Goal: Feedback & Contribution: Contribute content

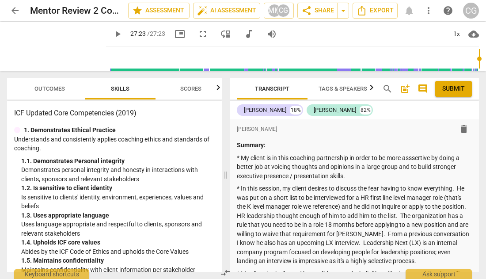
type input "1643"
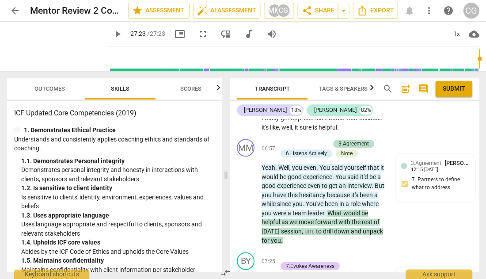
click at [41, 89] on span "Outcomes" at bounding box center [49, 88] width 31 height 7
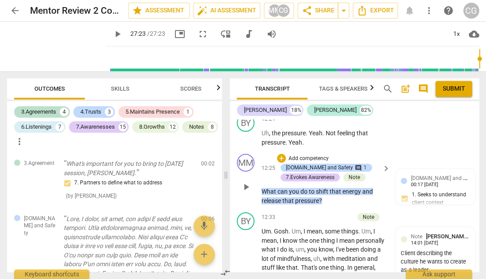
scroll to position [3386, 0]
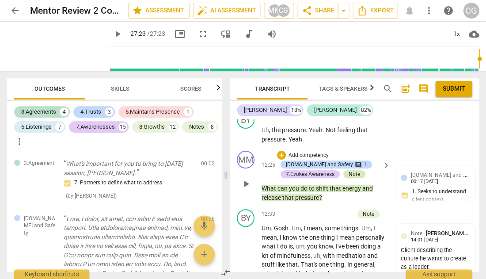
click at [351, 170] on div "Note" at bounding box center [354, 174] width 11 height 8
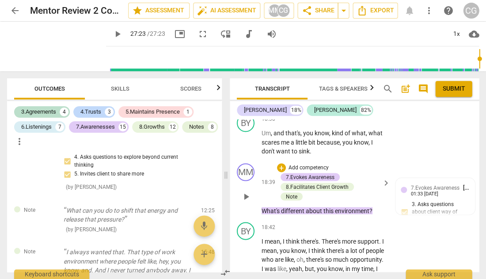
scroll to position [4711, 0]
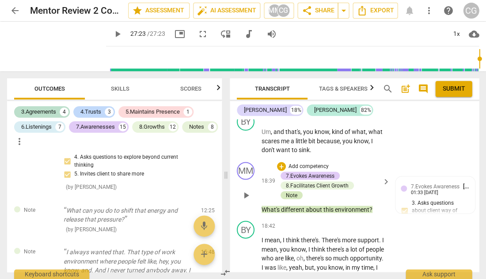
click at [290, 191] on div "Note" at bounding box center [291, 195] width 11 height 8
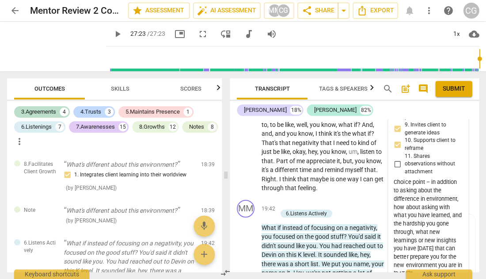
scroll to position [4974, 0]
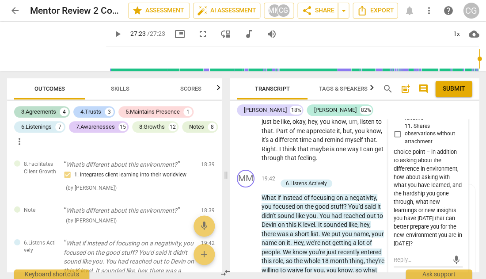
click at [430, 222] on div "Choice point – in addition to asking about the difference in environment, how a…" at bounding box center [428, 197] width 69 height 99
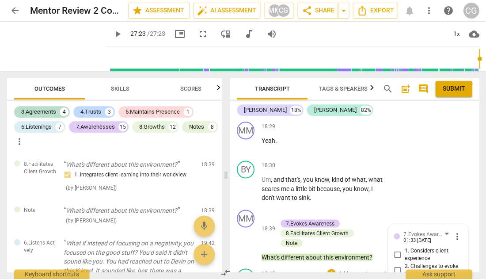
scroll to position [4663, 0]
click at [342, 162] on p "Add competency" at bounding box center [359, 166] width 42 height 8
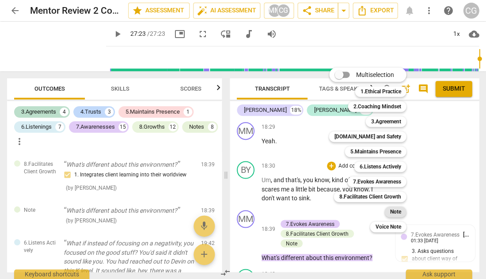
click at [393, 212] on b "Note" at bounding box center [395, 211] width 11 height 11
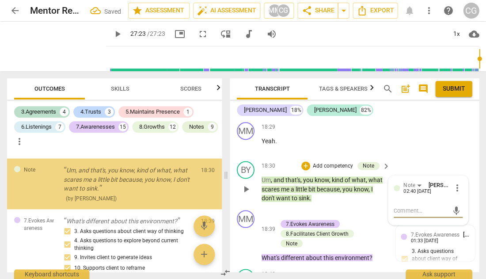
scroll to position [3614, 0]
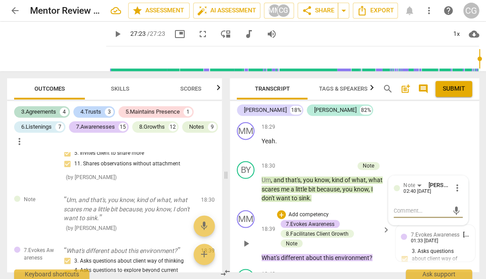
type textarea "I don’t want to sink. “You didn’t sink, you survived, thrived, what have you le…"
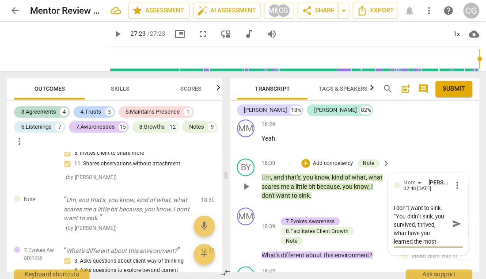
scroll to position [4664, 0]
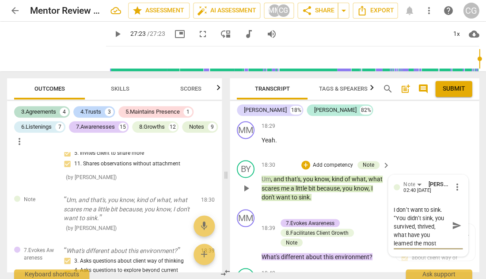
click at [394, 205] on textarea "I don’t want to sink. “You didn’t sink, you survived, thrived, what have you le…" at bounding box center [421, 225] width 55 height 41
type textarea ""I don’t want to sink. “You didn’t sink, you survived, thrived, what have you l…"
click at [404, 205] on textarea ""I don’t want to sink. “You didn’t sink, you survived, thrived, what have you l…" at bounding box center [421, 225] width 55 height 41
type textarea ""I don’t want to sink “You didn’t sink, you survived, thrived, what have you le…"
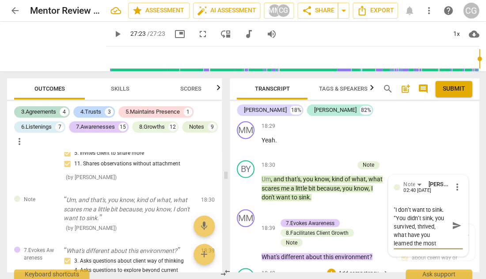
type textarea ""I don’t want to sink “You didn’t sink, you survived, thrived, what have you le…"
type textarea ""I don’t want to sink" “You didn’t sink, you survived, thrived, what have you l…"
type textarea ""I don’t want to sink", “You didn’t sink, you survived, thrived, what have you …"
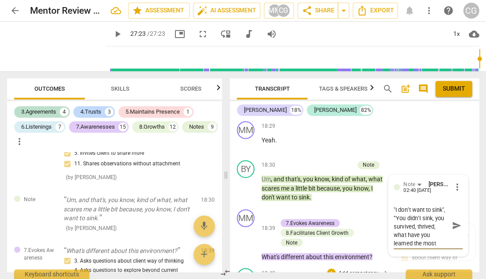
type textarea ""I don’t want to sink", “You didn’t sink, you survived, thrived, what have you …"
type textarea ""I don’t want to sink", t “You didn’t sink, you survived, thrived, what have yo…"
type textarea ""I don’t want to sink", th “You didn’t sink, you survived, thrived, what have y…"
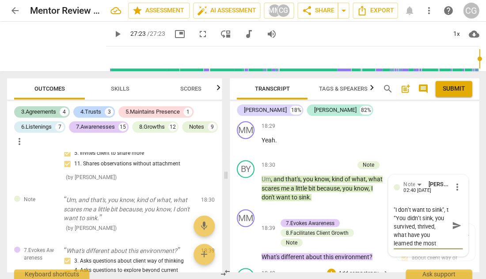
type textarea ""I don’t want to sink", th “You didn’t sink, you survived, thrived, what have y…"
type textarea ""I don’t want to sink", thi “You didn’t sink, you survived, thrived, what have …"
type textarea ""I don’t want to sink", this “You didn’t sink, you survived, thrived, what have…"
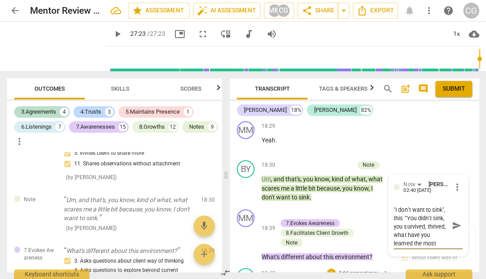
type textarea ""I don’t want to sink", this “You didn’t sink, you survived, thrived, what have…"
type textarea ""I don’t want to sink", this c “You didn’t sink, you survived, thrived, what ha…"
type textarea ""I don’t want to sink", this co “You didn’t sink, you survived, thrived, what h…"
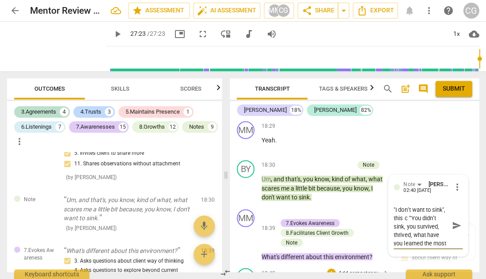
type textarea ""I don’t want to sink", this co “You didn’t sink, you survived, thrived, what h…"
type textarea ""I don’t want to sink", this cou “You didn’t sink, you survived, thrived, what …"
type textarea ""I don’t want to sink", this coul “You didn’t sink, you survived, thrived, what…"
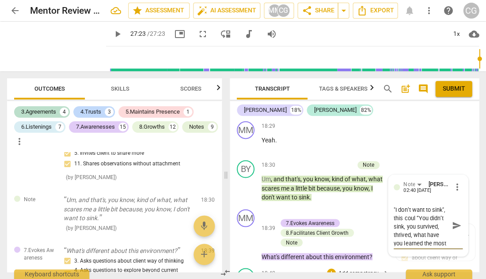
type textarea ""I don’t want to sink", this could “You didn’t sink, you survived, thrived, wha…"
type textarea ""I don’t want to sink", this could b “You didn’t sink, you survived, thrived, w…"
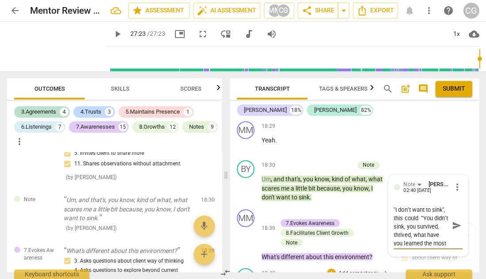
type textarea ""I don’t want to sink", this could b “You didn’t sink, you survived, thrived, w…"
type textarea ""I don’t want to sink", this could be “You didn’t sink, you survived, thrived, …"
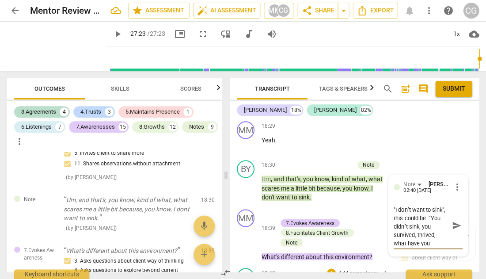
type textarea ""I don’t want to sink", this could be a “You didn’t sink, you survived, thrived…"
type textarea ""I don’t want to sink", this could be a s “You didn’t sink, you survived, thriv…"
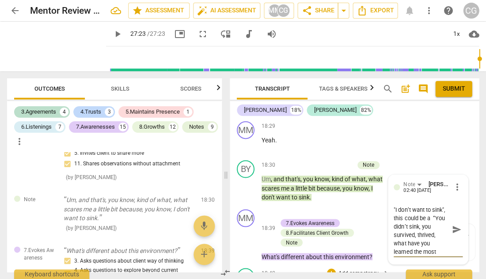
type textarea ""I don’t want to sink", this could be a s “You didn’t sink, you survived, thriv…"
type textarea ""I don’t want to sink", this could be a st “You didn’t sink, you survived, thri…"
type textarea ""I don’t want to sink", this could be a ste “You didn’t sink, you survived, thr…"
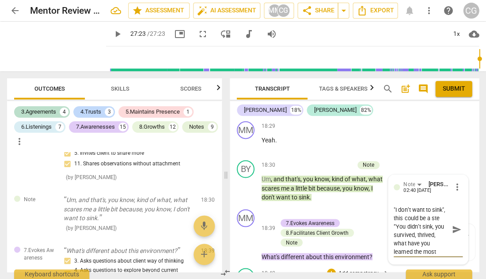
type textarea ""I don’t want to sink", this could be a st “You didn’t sink, you survived, thri…"
type textarea ""I don’t want to sink", this could be a s “You didn’t sink, you survived, thriv…"
type textarea ""I don’t want to sink", this could be a “You didn’t sink, you survived, thrived…"
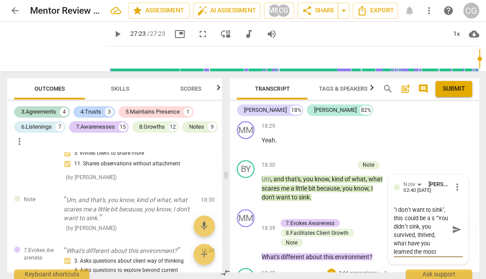
type textarea ""I don’t want to sink", this could be a “You didn’t sink, you survived, thrived…"
type textarea ""I don’t want to sink", this could be “You didn’t sink, you survived, thrived, …"
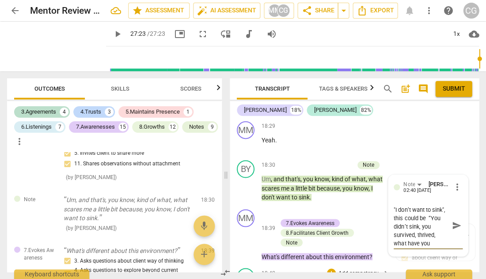
type textarea ""I don’t want to sink", this could be “You didn’t sink, you survived, thrived, …"
type textarea ""I don’t want to sink", this could b “You didn’t sink, you survived, thrived, w…"
type textarea ""I don’t want to sink", this could “You didn’t sink, you survived, thrived, wha…"
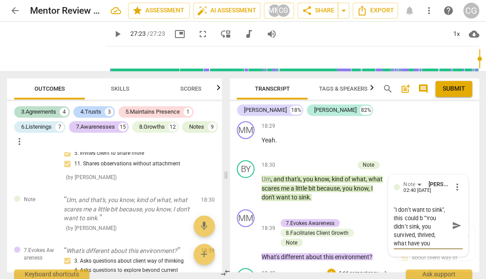
type textarea ""I don’t want to sink", this could “You didn’t sink, you survived, thrived, wha…"
type textarea ""I don’t want to sink", this could r “You didn’t sink, you survived, thrived, w…"
type textarea ""I don’t want to sink", this could re “You didn’t sink, you survived, thrived, …"
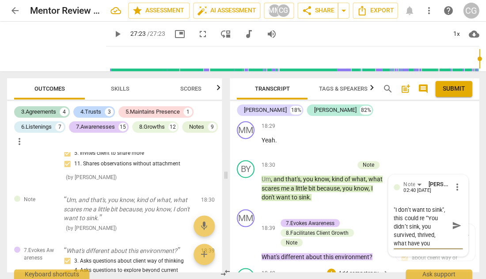
type textarea ""I don’t want to sink", this could ref “You didn’t sink, you survived, thrived,…"
type textarea ""I don’t want to sink", this could refl “You didn’t sink, you survived, thrived…"
type textarea ""I don’t want to sink", this could refle “You didn’t sink, you survived, thrive…"
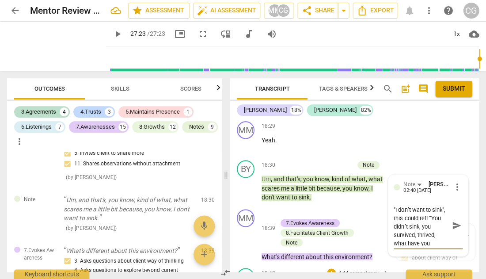
type textarea ""I don’t want to sink", this could refle “You didn’t sink, you survived, thrive…"
type textarea ""I don’t want to sink", this could refle4 “You didn’t sink, you survived, thriv…"
type textarea ""I don’t want to sink", this could refle4c “You didn’t sink, you survived, thri…"
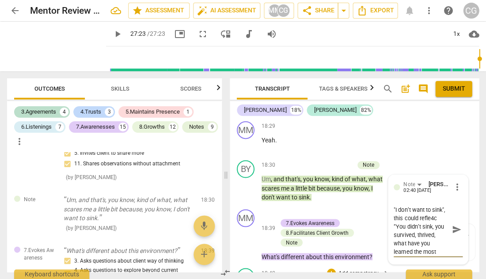
type textarea ""I don’t want to sink", this could refle4ci “You didn’t sink, you survived, thr…"
type textarea ""I don’t want to sink", this could refle4cin “You didn’t sink, you survived, th…"
type textarea ""I don’t want to sink", this could refle4cing “You didn’t sink, you survived, t…"
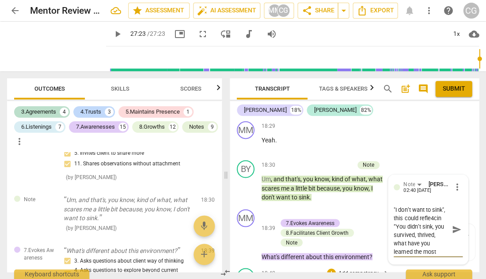
type textarea ""I don’t want to sink", this could refle4cing “You didn’t sink, you survived, t…"
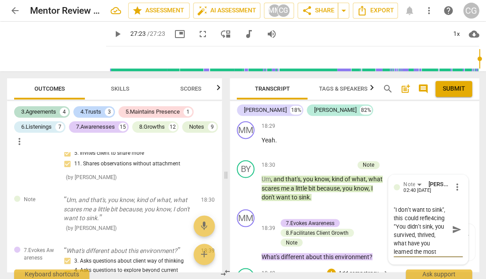
type textarea ""I don’t want to sink", this could refle4cin “You didn’t sink, you survived, th…"
type textarea ""I don’t want to sink", this could refle4ci “You didn’t sink, you survived, thr…"
type textarea ""I don’t want to sink", this could refle4c “You didn’t sink, you survived, thri…"
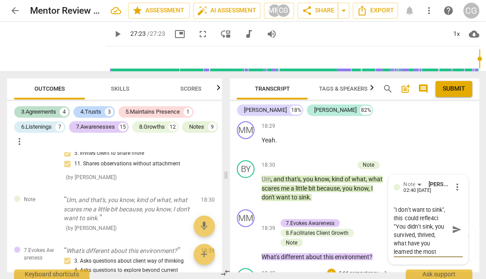
type textarea ""I don’t want to sink", this could refle4c “You didn’t sink, you survived, thri…"
type textarea ""I don’t want to sink", this could refle4 “You didn’t sink, you survived, thriv…"
type textarea ""I don’t want to sink", this could refle “You didn’t sink, you survived, thrive…"
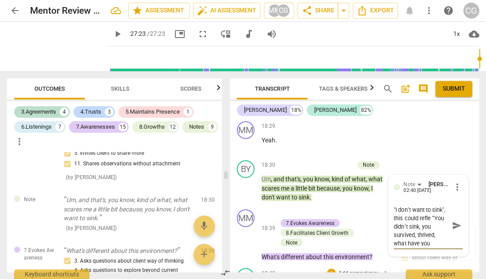
type textarea ""I don’t want to sink", this could reflec “You didn’t sink, you survived, thriv…"
type textarea ""I don’t want to sink", this could reflect “You didn’t sink, you survived, thri…"
type textarea ""I don’t want to sink", this could reflecti “You didn’t sink, you survived, thr…"
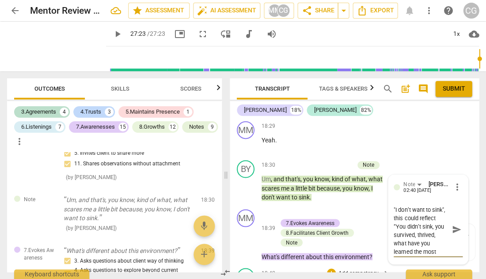
type textarea ""I don’t want to sink", this could reflecti “You didn’t sink, you survived, thr…"
type textarea ""I don’t want to sink", this could reflectin “You didn’t sink, you survived, th…"
type textarea ""I don’t want to sink", this could reflecting “You didn’t sink, you survived, t…"
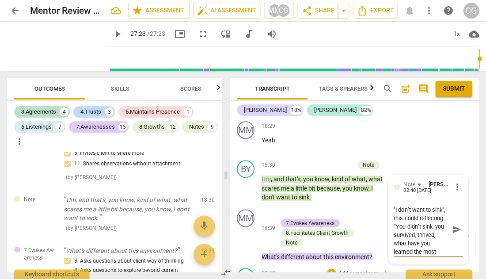
type textarea ""I don’t want to sink", this could reflecting “You didn’t sink, you survived, t…"
type textarea ""I don’t want to sink", this could reflecting c “You didn’t sink, you survived,…"
type textarea ""I don’t want to sink", this could reflecting cl “You didn’t sink, you survived…"
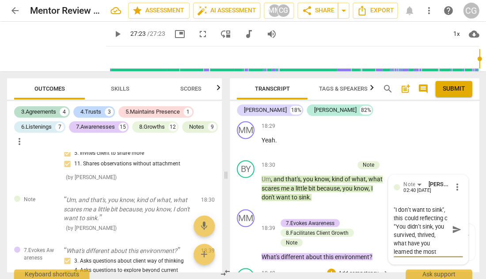
type textarea ""I don’t want to sink", this could reflecting cl “You didn’t sink, you survived…"
type textarea ""I don’t want to sink", this could reflecting cli “You didn’t sink, you survive…"
type textarea ""I don’t want to sink", this could reflecting clie “You didn’t sink, you surviv…"
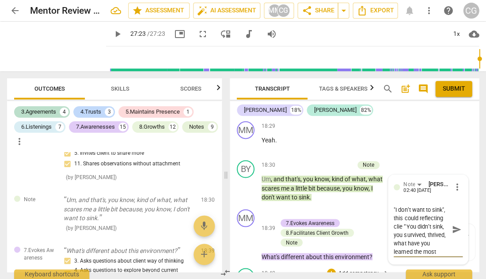
type textarea ""I don’t want to sink", this could reflecting clien “You didn’t sink, you survi…"
type textarea ""I don’t want to sink", this could reflecting client “You didn’t sink, you surv…"
type textarea ""I don’t want to sink", this could reflecting client' “You didn’t sink, you sur…"
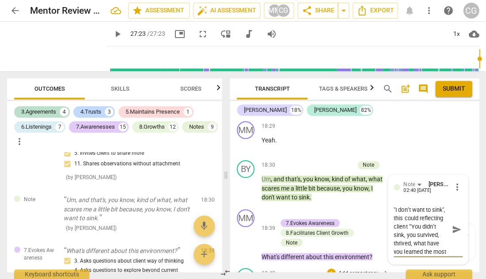
type textarea ""I don’t want to sink", this could reflecting client' “You didn’t sink, you sur…"
type textarea ""I don’t want to sink", this could reflecting client's “You didn’t sink, you su…"
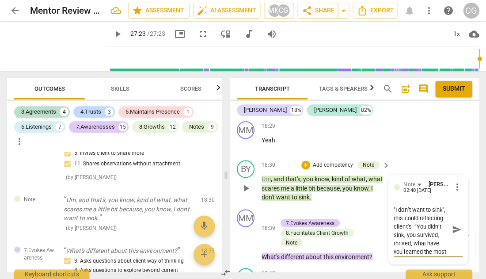
click at [414, 210] on textarea ""I don’t want to sink", this could reflecting client's “You didn’t sink, you su…" at bounding box center [421, 229] width 55 height 49
type textarea ""I don’t want to sink", this could reflectin client's “You didn’t sink, you sur…"
type textarea ""I don’t want to sink", this could reflecti client's “You didn’t sink, you surv…"
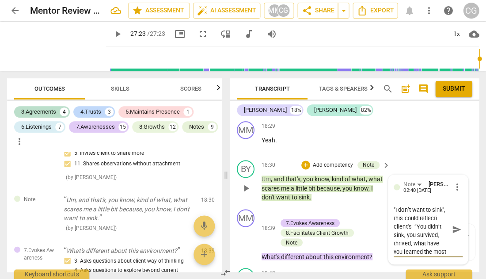
type textarea ""I don’t want to sink", this could reflect client's “You didn’t sink, you survi…"
click at [427, 209] on textarea ""I don’t want to sink", this could reflect client's “You didn’t sink, you survi…" at bounding box center [421, 229] width 55 height 49
type textarea ""I don’t want to sink", this could reflect client's f “You didn’t sink, you sur…"
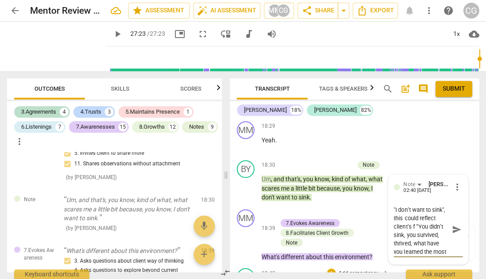
type textarea ""I don’t want to sink", this could reflect client's fe “You didn’t sink, you su…"
type textarea ""I don’t want to sink", this could reflect client's fee “You didn’t sink, you s…"
type textarea ""I don’t want to sink", this could reflect client's feel “You didn’t sink, you …"
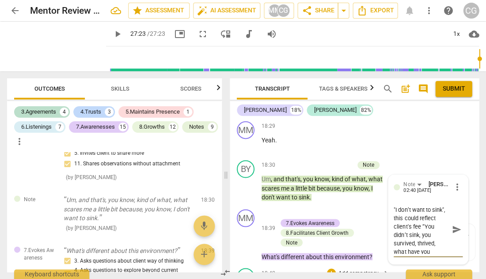
type textarea ""I don’t want to sink", this could reflect client's feel “You didn’t sink, you …"
type textarea ""I don’t want to sink", this could reflect client's feeli “You didn’t sink, you…"
type textarea ""I don’t want to sink", this could reflect client's feelin “You didn’t sink, yo…"
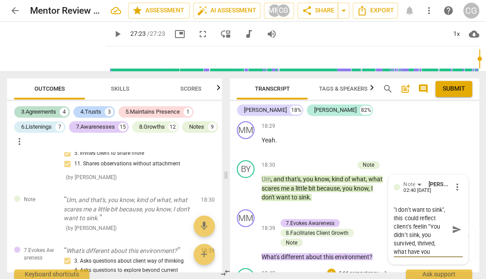
type textarea ""I don’t want to sink", this could reflect client's feeling “You didn’t sink, y…"
type textarea ""I don’t want to sink", this could reflect client's feelin “You didn’t sink, yo…"
type textarea ""I don’t want to sink", this could reflect client's feeli “You didn’t sink, you…"
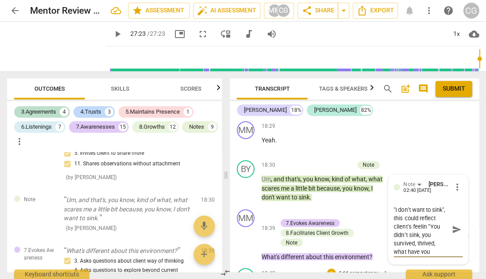
type textarea ""I don’t want to sink", this could reflect client's feeli “You didn’t sink, you…"
type textarea ""I don’t want to sink", this could reflect client's feel “You didn’t sink, you …"
type textarea ""I don’t want to sink", this could reflect client's fee “You didn’t sink, you s…"
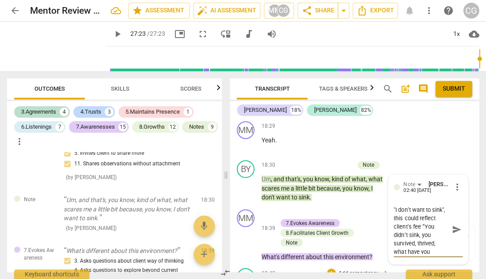
type textarea ""I don’t want to sink", this could reflect client's fe “You didn’t sink, you su…"
type textarea ""I don’t want to sink", this could reflect client's f “You didn’t sink, you sur…"
type textarea ""I don’t want to sink", this could reflect client's “You didn’t sink, you survi…"
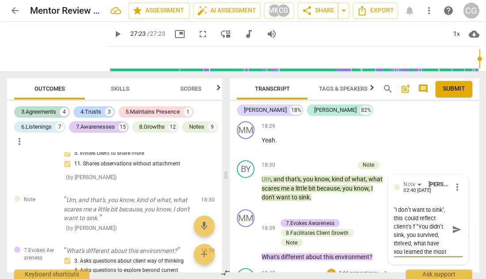
type textarea ""I don’t want to sink", this could reflect client's “You didn’t sink, you survi…"
type textarea ""I don’t want to sink", this could reflect client's f “You didn’t sink, you sur…"
type textarea ""I don’t want to sink", this could reflect client's fe “You didn’t sink, you su…"
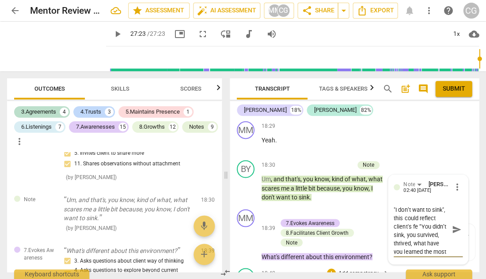
type textarea ""I don’t want to sink", this could reflect client's fee “You didn’t sink, you s…"
type textarea ""I don’t want to sink", this could reflect client's feel “You didn’t sink, you …"
type textarea ""I don’t want to sink", this could reflect client's feeli “You didn’t sink, you…"
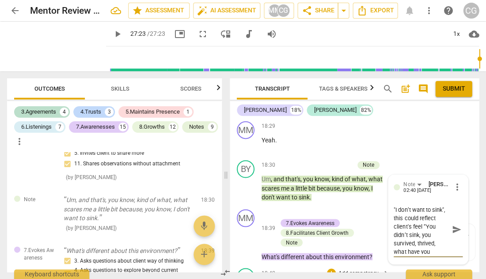
type textarea ""I don’t want to sink", this could reflect client's feeli “You didn’t sink, you…"
type textarea ""I don’t want to sink", this could reflect client's feelin “You didn’t sink, yo…"
type textarea ""I don’t want to sink", this could reflect client's feeling “You didn’t sink, y…"
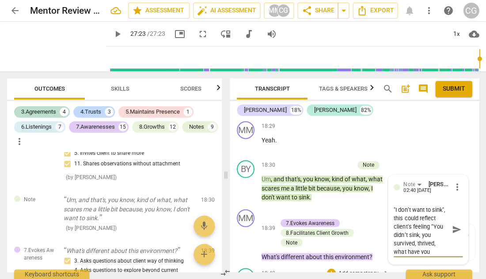
type textarea ""I don’t want to sink", this could reflect client's feelings “You didn’t sink, …"
type textarea ""I don’t want to sink", this could reflect client's feelings o “You didn’t sink…"
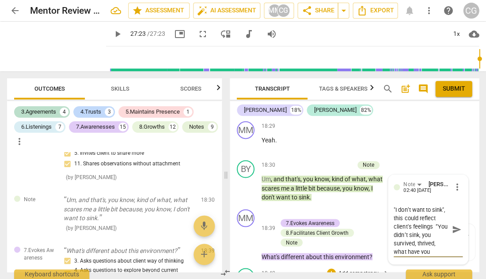
type textarea ""I don’t want to sink", this could reflect client's feelings o “You didn’t sink…"
type textarea ""I don’t want to sink", this could reflect client's feelings of “You didn’t sin…"
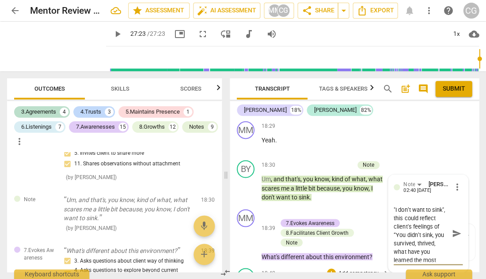
type textarea ""I don’t want to sink", this could reflect client's feelings of f “You didn’t s…"
type textarea ""I don’t want to sink", this could reflect client's feelings of fe “You didn’t …"
type textarea ""I don’t want to sink", this could reflect client's feelings of fea “You didn’t…"
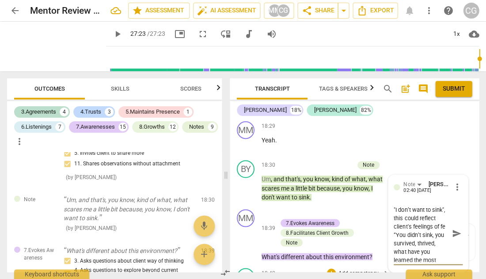
type textarea ""I don’t want to sink", this could reflect client's feelings of fea “You didn’t…"
type textarea ""I don’t want to sink", this could reflect client's feelings of fear “You didn’…"
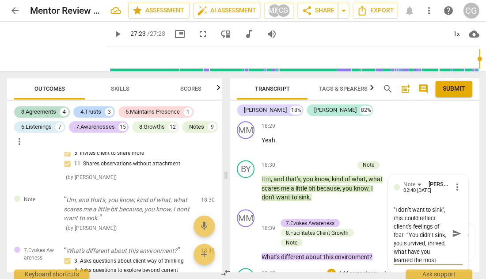
type textarea ""I don’t want to sink", this could reflect client's feelings of fear w “You did…"
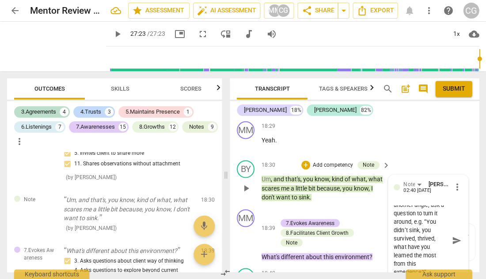
scroll to position [156, 0]
click at [453, 236] on span "send" at bounding box center [457, 241] width 10 height 10
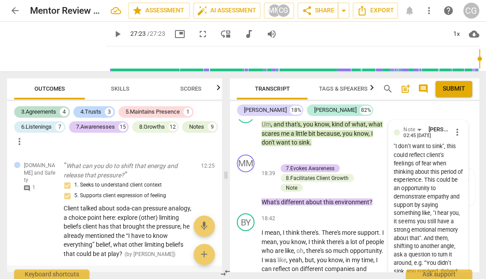
scroll to position [2861, 0]
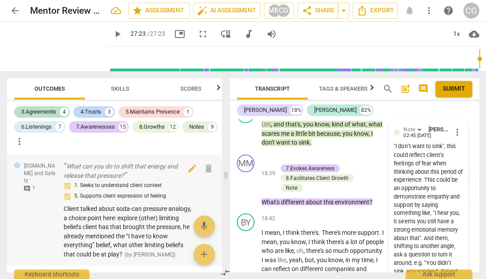
click at [27, 185] on span "comment" at bounding box center [26, 188] width 7 height 7
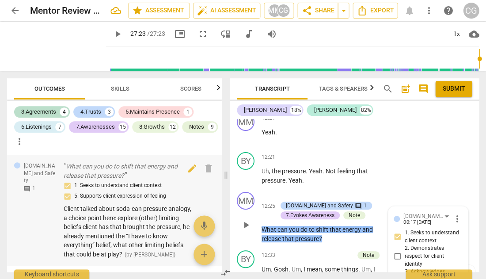
scroll to position [3344, 0]
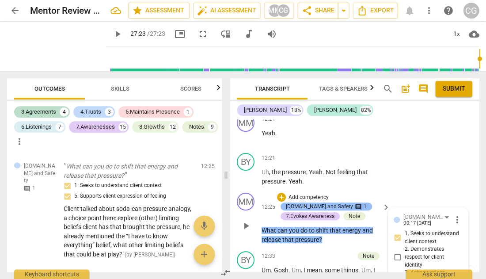
click at [342, 202] on div "4.Trust and Safety comment 1" at bounding box center [327, 206] width 92 height 8
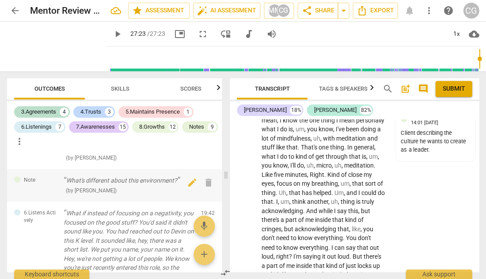
scroll to position [3958, 0]
click at [149, 185] on div "( by Christine Gao )" at bounding box center [129, 189] width 130 height 9
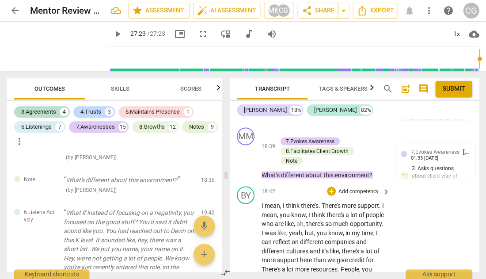
scroll to position [4730, 0]
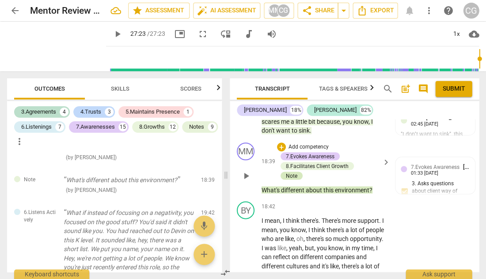
click at [292, 172] on div "Note" at bounding box center [291, 176] width 11 height 8
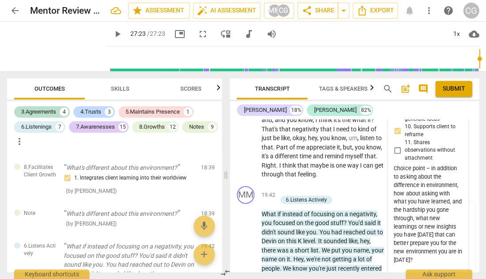
scroll to position [4963, 0]
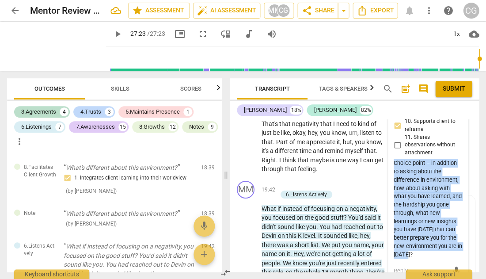
drag, startPoint x: 393, startPoint y: 142, endPoint x: 427, endPoint y: 232, distance: 95.6
click at [427, 232] on div "Choice point – in addition to asking about the difference in environment, how a…" at bounding box center [428, 208] width 69 height 99
copy div "Choice point – in addition to asking about the difference in environment, how a…"
click at [187, 165] on span "edit" at bounding box center [192, 169] width 11 height 11
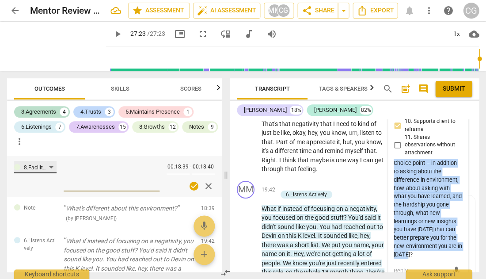
click at [49, 164] on div "8.Facilitates Client Growth" at bounding box center [36, 168] width 25 height 8
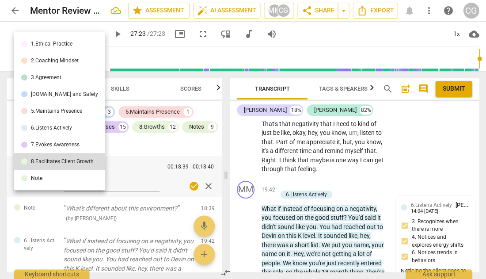
click at [44, 174] on li "Note" at bounding box center [59, 178] width 91 height 17
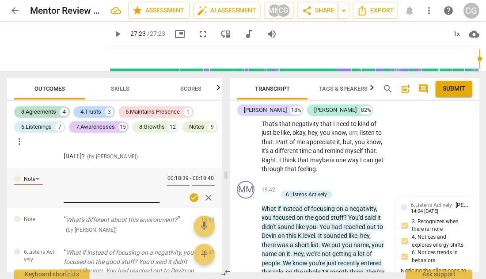
scroll to position [3912, 0]
click at [64, 176] on textarea at bounding box center [112, 188] width 96 height 25
paste textarea "Choice point – in addition to asking about the difference in environment, how a…"
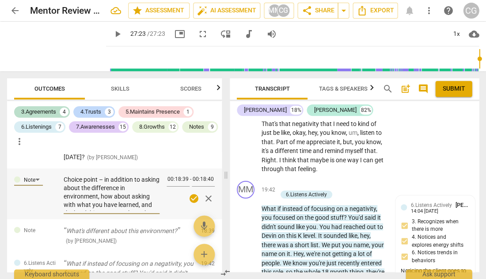
scroll to position [38, 0]
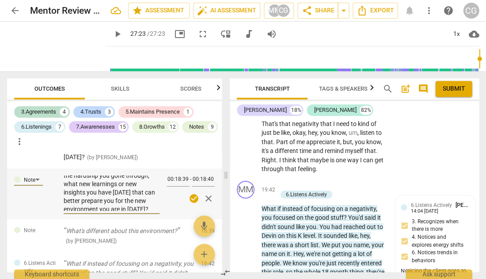
click at [190, 194] on span "check_circle" at bounding box center [194, 198] width 11 height 11
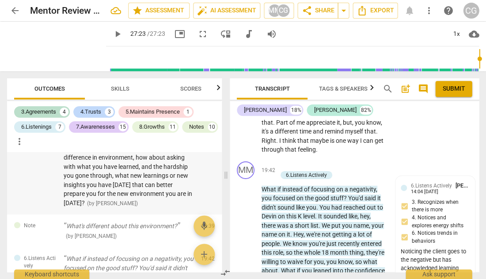
scroll to position [3948, 0]
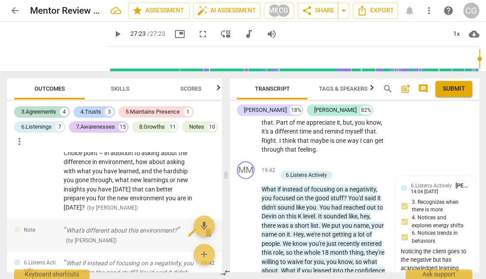
click at [124, 236] on div "( by Christine Gao )" at bounding box center [129, 240] width 130 height 9
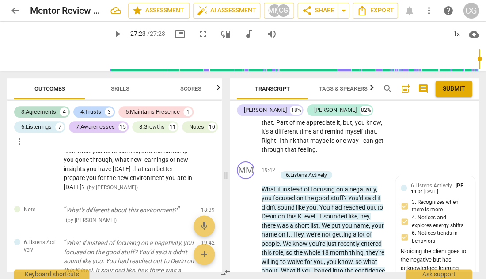
scroll to position [3992, 0]
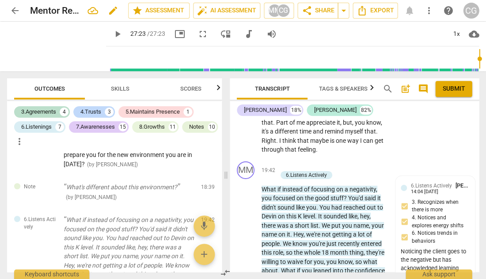
click at [112, 10] on span "edit" at bounding box center [113, 10] width 11 height 11
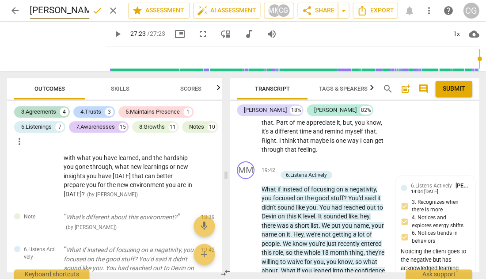
scroll to position [3951, 0]
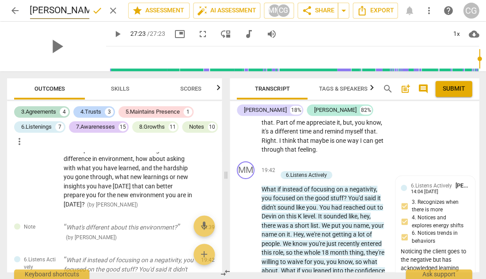
click at [77, 39] on div "play_arrow" at bounding box center [56, 47] width 99 height 50
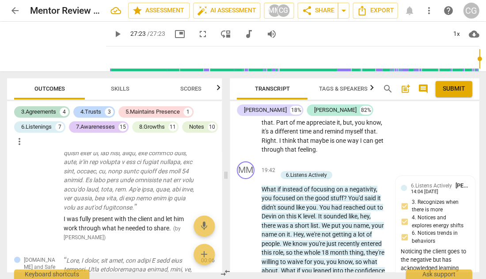
scroll to position [982, 0]
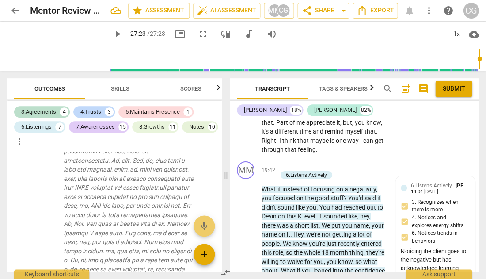
click at [203, 252] on span "add" at bounding box center [204, 254] width 11 height 11
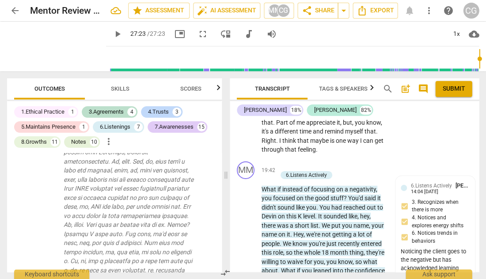
scroll to position [6071, 0]
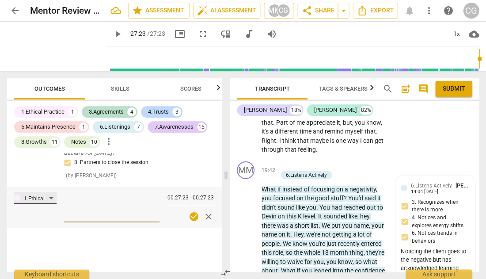
click at [53, 204] on div "1.Ethical Practice" at bounding box center [35, 198] width 42 height 12
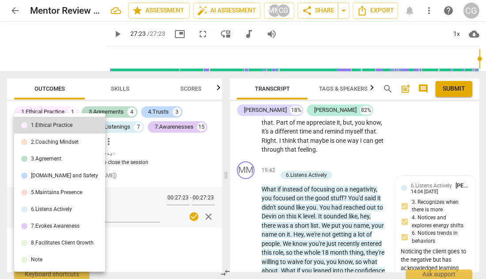
click at [41, 257] on div "Note" at bounding box center [36, 259] width 11 height 5
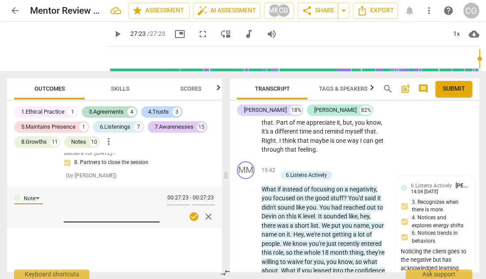
click at [73, 214] on textarea at bounding box center [112, 206] width 96 height 25
click at [183, 168] on div "8. Partners to close the session" at bounding box center [129, 162] width 130 height 11
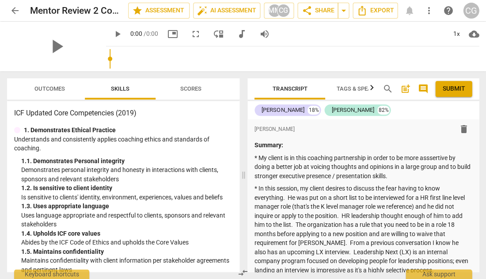
click at [16, 9] on span "arrow_back" at bounding box center [15, 10] width 11 height 11
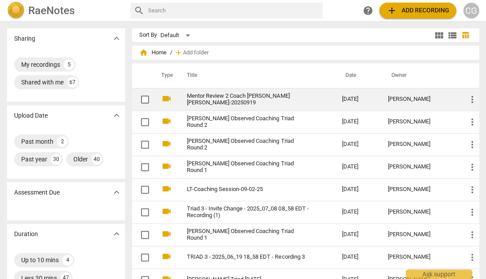
click at [224, 96] on link "Mentor Review 2 Coach [PERSON_NAME] [PERSON_NAME]-20250919" at bounding box center [248, 99] width 123 height 13
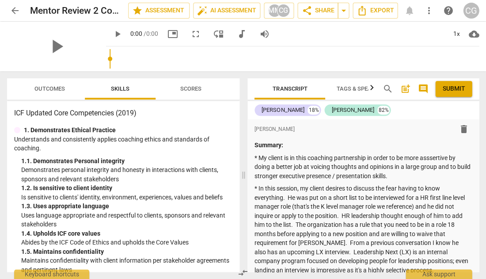
click at [53, 89] on span "Outcomes" at bounding box center [49, 88] width 31 height 7
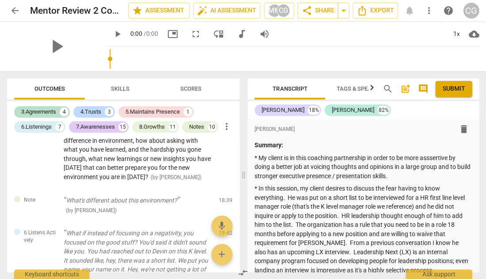
scroll to position [3781, 0]
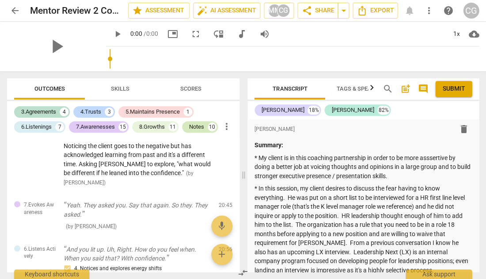
click at [199, 123] on div "Notes" at bounding box center [196, 126] width 15 height 9
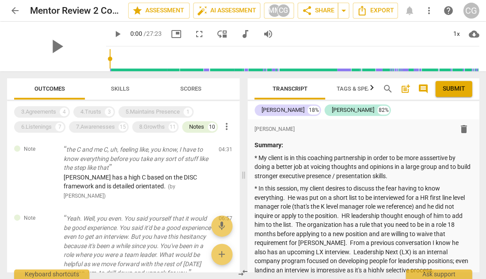
scroll to position [0, 0]
click at [198, 125] on div "Notes" at bounding box center [196, 126] width 15 height 9
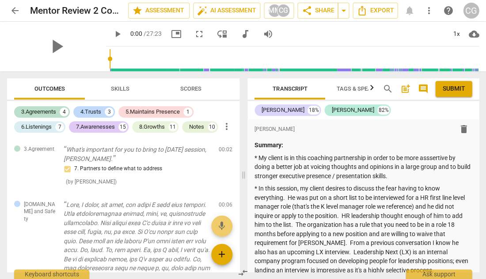
click at [218, 253] on span "add" at bounding box center [222, 254] width 11 height 11
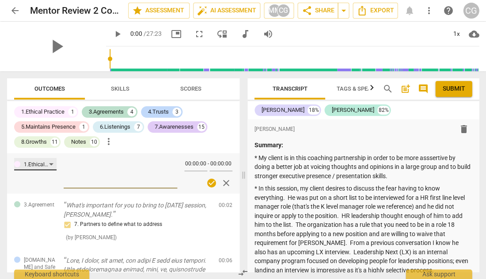
click at [53, 161] on div "1.Ethical Practice" at bounding box center [35, 164] width 42 height 12
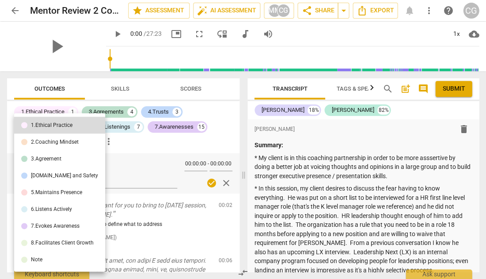
click at [43, 260] on li "Note" at bounding box center [59, 259] width 91 height 17
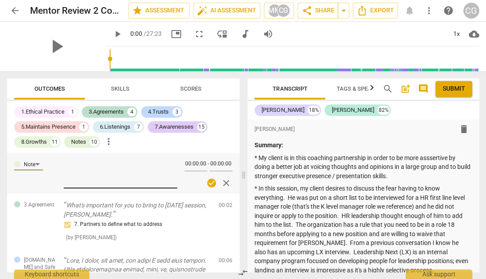
click at [68, 166] on textarea at bounding box center [121, 172] width 114 height 25
click at [280, 131] on span "format_list_bulleted" at bounding box center [278, 129] width 11 height 11
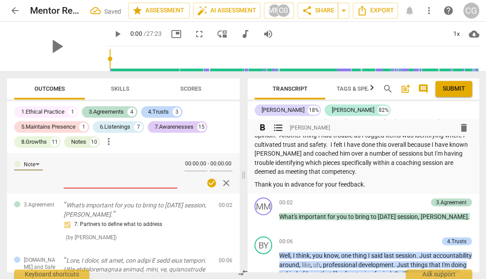
scroll to position [313, 0]
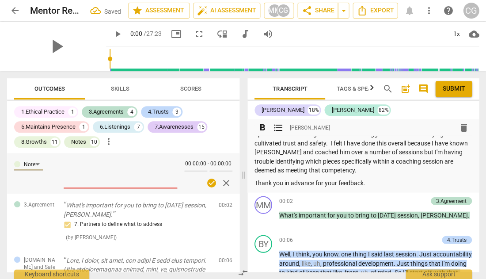
click at [382, 178] on p "Thank you in advance for your feedback." at bounding box center [364, 182] width 218 height 9
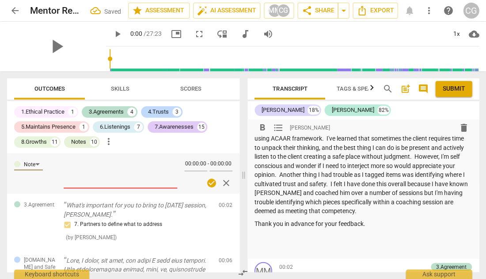
scroll to position [309, 0]
